Goal: Task Accomplishment & Management: Use online tool/utility

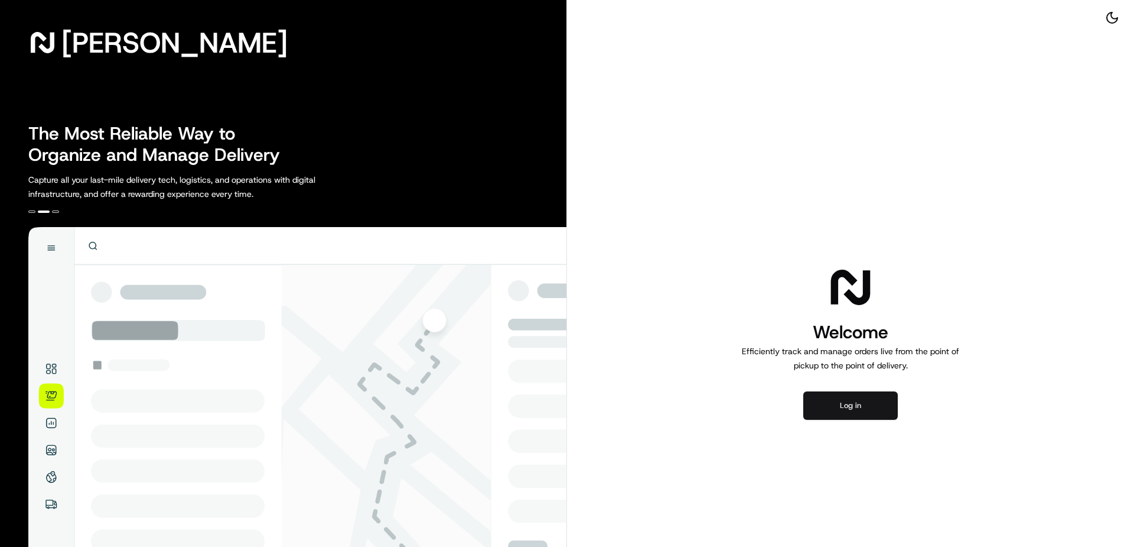
click at [837, 398] on button "Log in" at bounding box center [851, 405] width 95 height 28
